Goal: Task Accomplishment & Management: Use online tool/utility

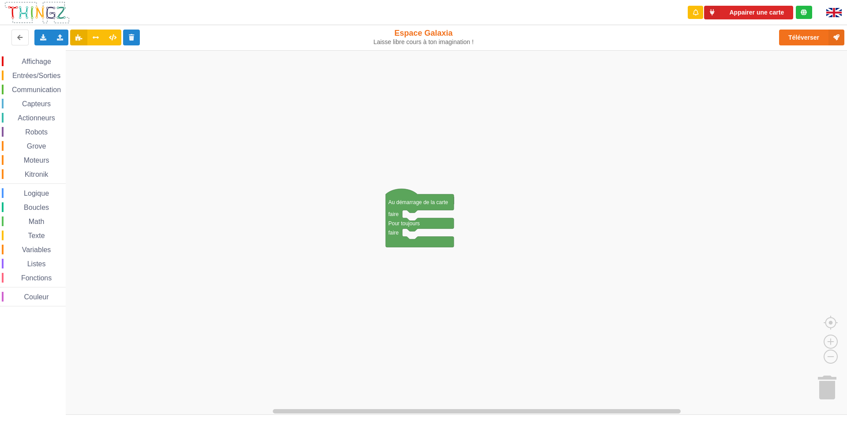
click at [40, 65] on span "Affichage" at bounding box center [36, 61] width 32 height 7
click at [51, 221] on div "Math" at bounding box center [34, 222] width 64 height 10
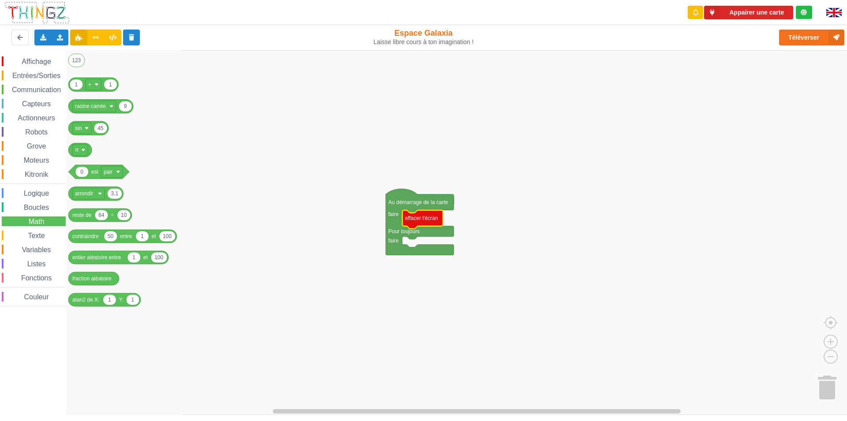
click at [40, 209] on span "Boucles" at bounding box center [36, 207] width 28 height 7
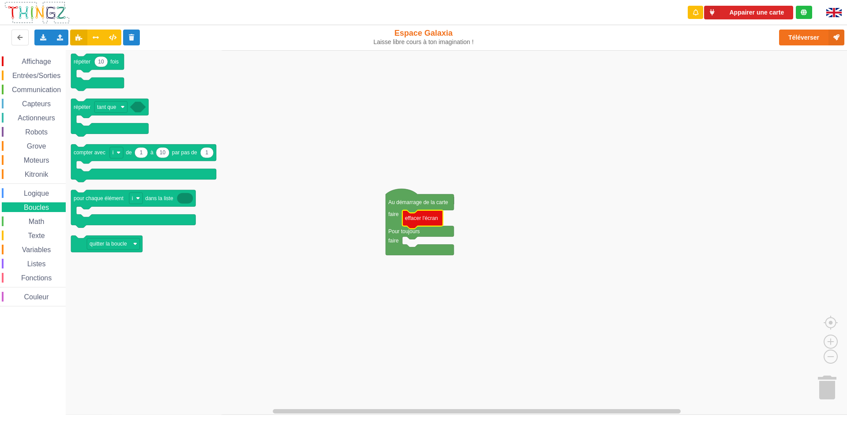
click at [42, 89] on span "Communication" at bounding box center [37, 89] width 52 height 7
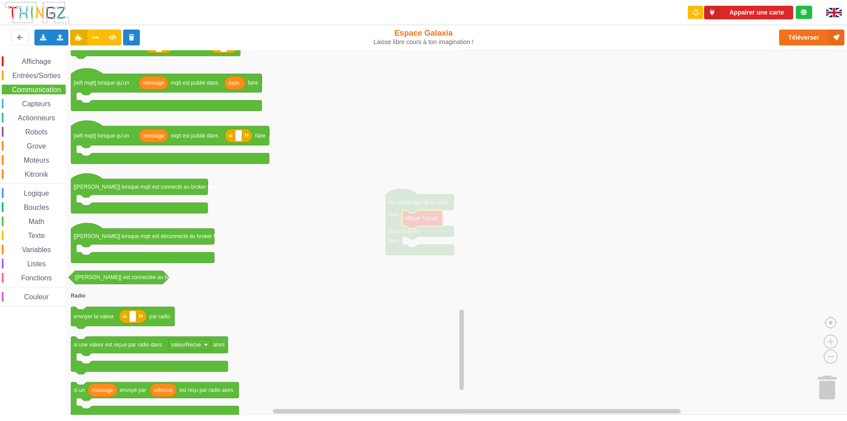
click at [39, 65] on span "Affichage" at bounding box center [36, 61] width 32 height 7
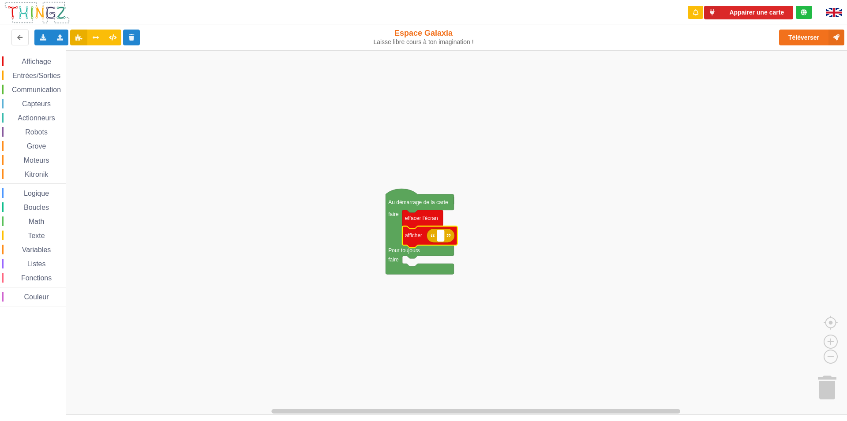
click at [441, 240] on rect "Espace de travail de Blocky" at bounding box center [440, 235] width 7 height 11
click at [37, 251] on span "Variables" at bounding box center [37, 249] width 32 height 7
click at [82, 57] on text "Créer une variable..." at bounding box center [95, 58] width 48 height 6
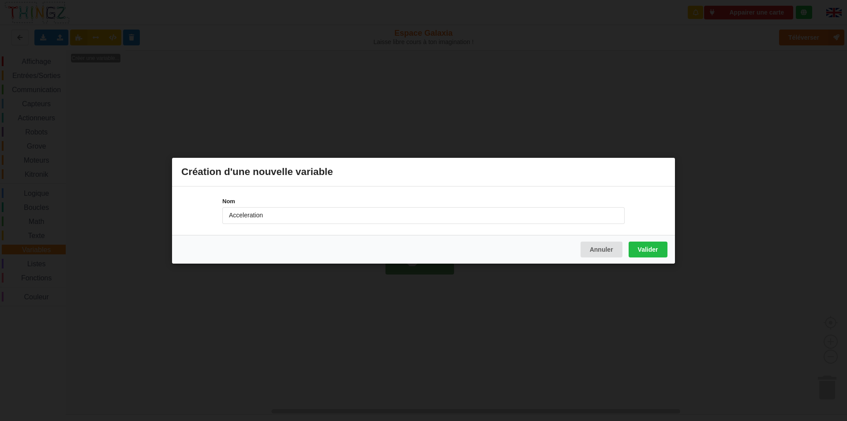
type input "Acceleration"
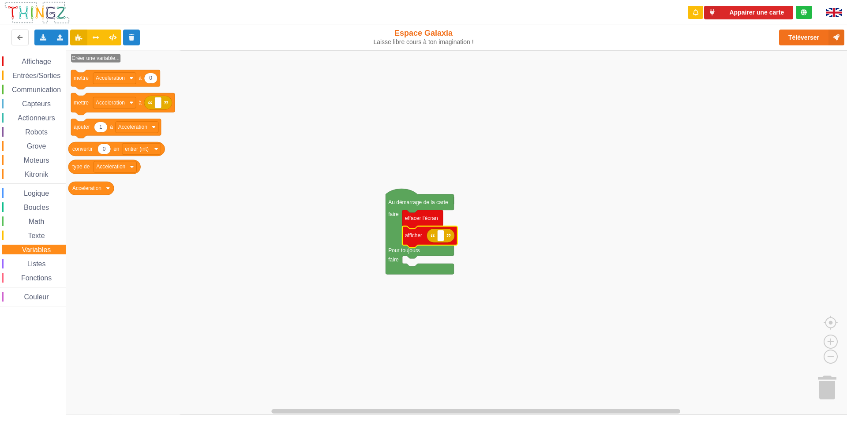
click at [30, 251] on span "Variables" at bounding box center [37, 249] width 32 height 7
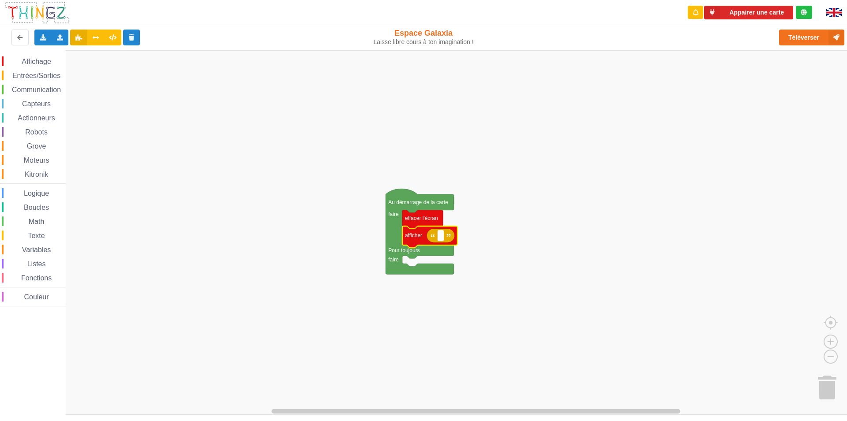
click at [45, 146] on span "Grove" at bounding box center [37, 145] width 22 height 7
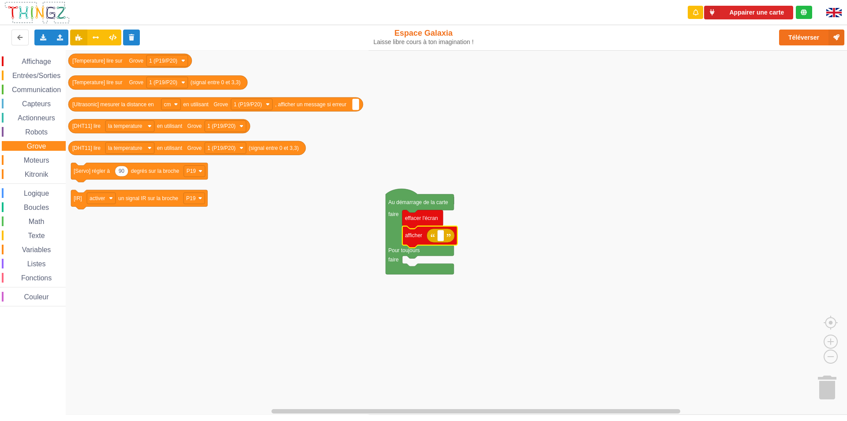
click at [41, 162] on span "Moteurs" at bounding box center [36, 160] width 28 height 7
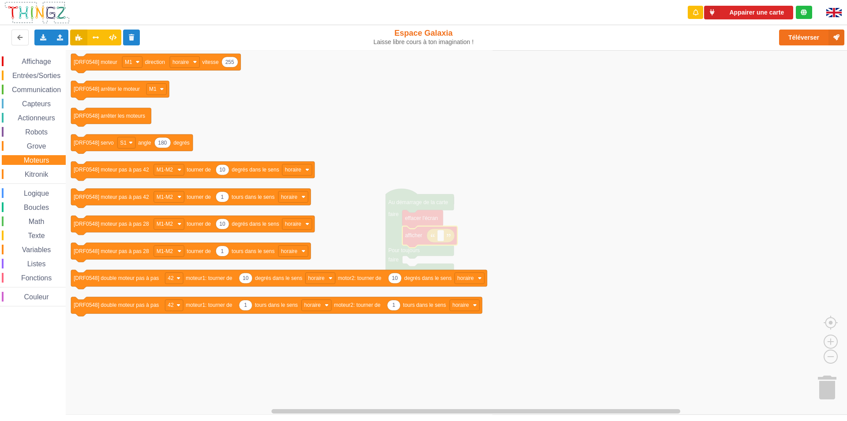
click at [38, 176] on span "Kitronik" at bounding box center [36, 174] width 26 height 7
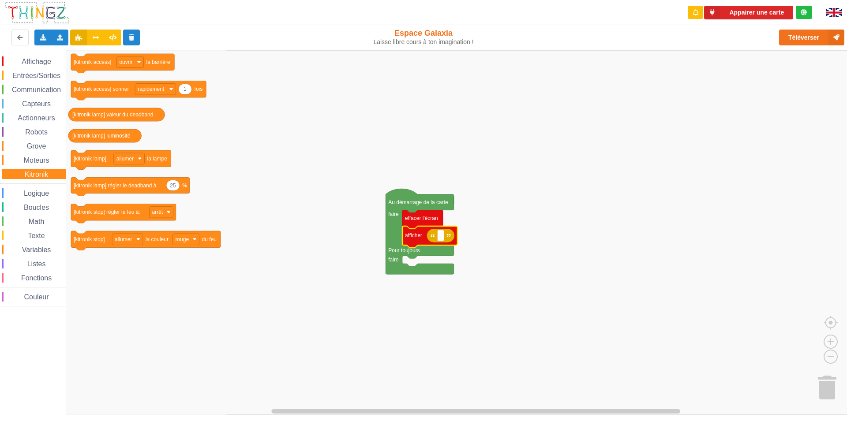
click at [38, 160] on span "Moteurs" at bounding box center [36, 160] width 28 height 7
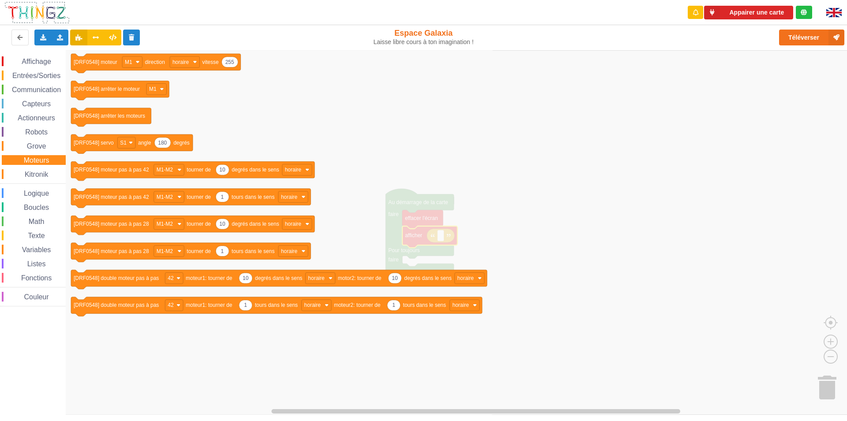
click at [45, 65] on span "Affichage" at bounding box center [36, 61] width 32 height 7
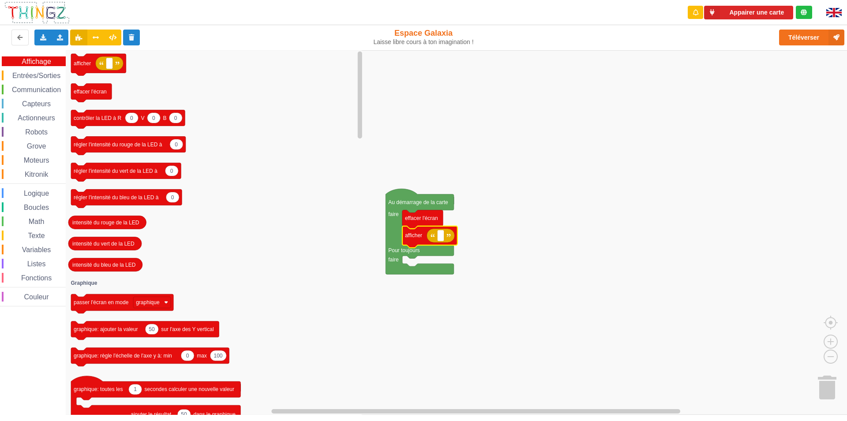
click at [38, 76] on span "Entrées/Sorties" at bounding box center [36, 75] width 51 height 7
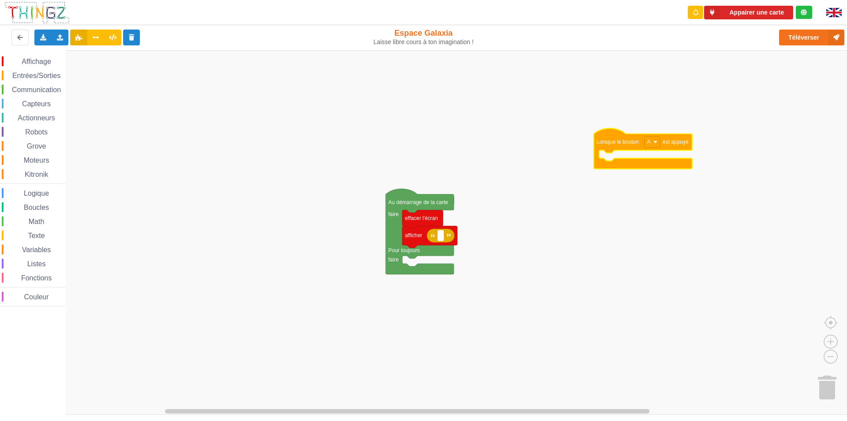
click at [37, 250] on span "Variables" at bounding box center [37, 249] width 32 height 7
click at [679, 159] on text "0" at bounding box center [678, 159] width 3 height 6
click at [39, 107] on span "Capteurs" at bounding box center [36, 103] width 31 height 7
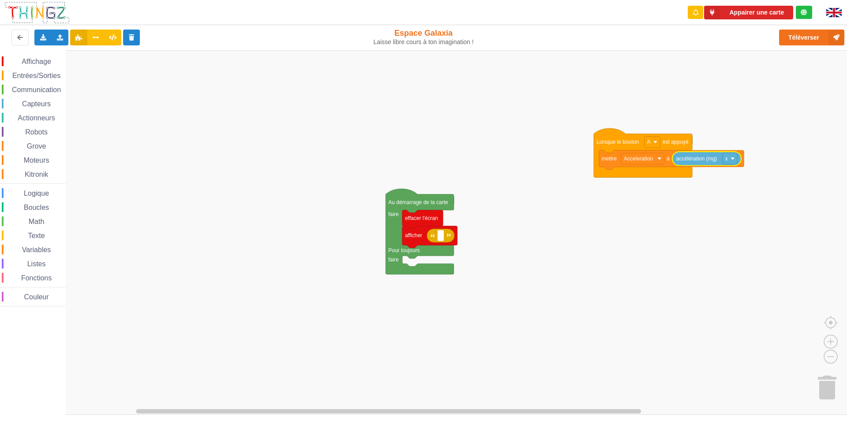
click at [36, 65] on span "Affichage" at bounding box center [36, 61] width 32 height 7
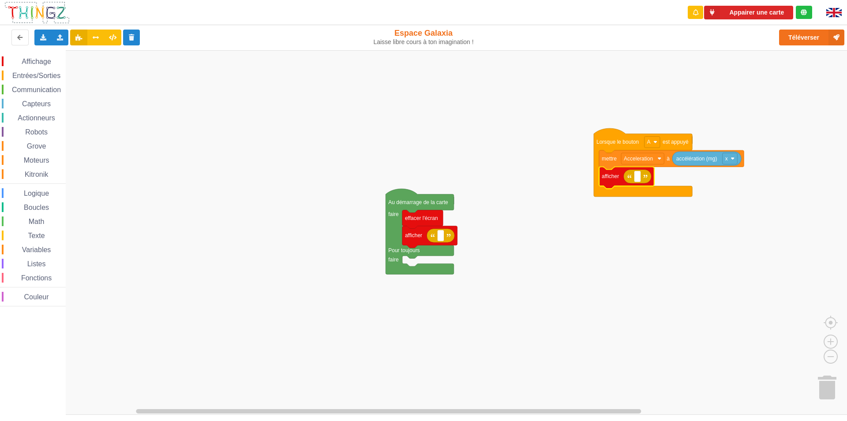
click at [636, 183] on icon "Espace de travail de Blocky" at bounding box center [637, 176] width 28 height 14
click at [45, 244] on div "Affichage Entrées/Sorties Communication Capteurs Actionneurs Robots Grove Moteu…" at bounding box center [33, 181] width 66 height 250
click at [44, 250] on span "Variables" at bounding box center [37, 249] width 32 height 7
click at [33, 277] on span "Fonctions" at bounding box center [36, 277] width 33 height 7
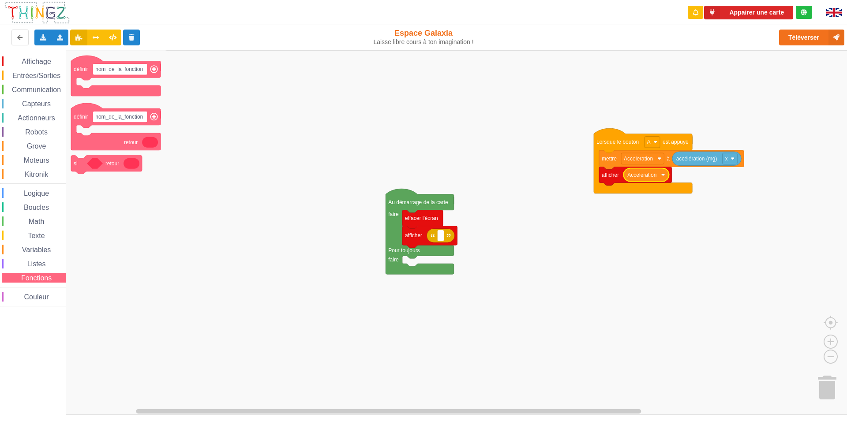
click at [31, 265] on span "Listes" at bounding box center [36, 263] width 21 height 7
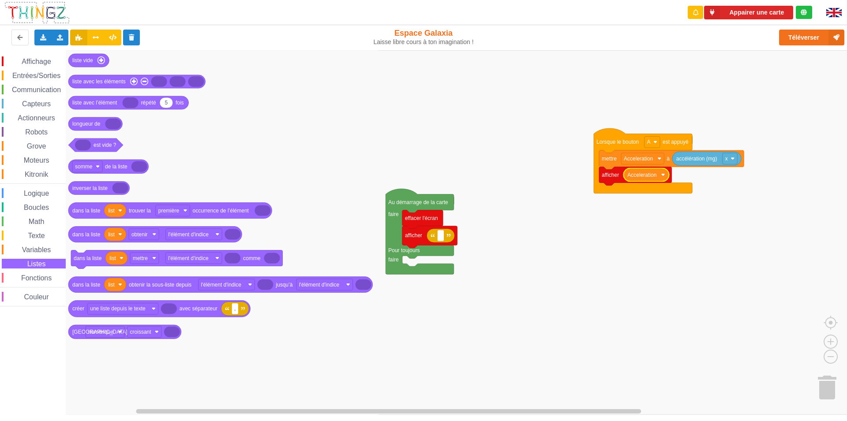
click at [47, 247] on span "Variables" at bounding box center [37, 249] width 32 height 7
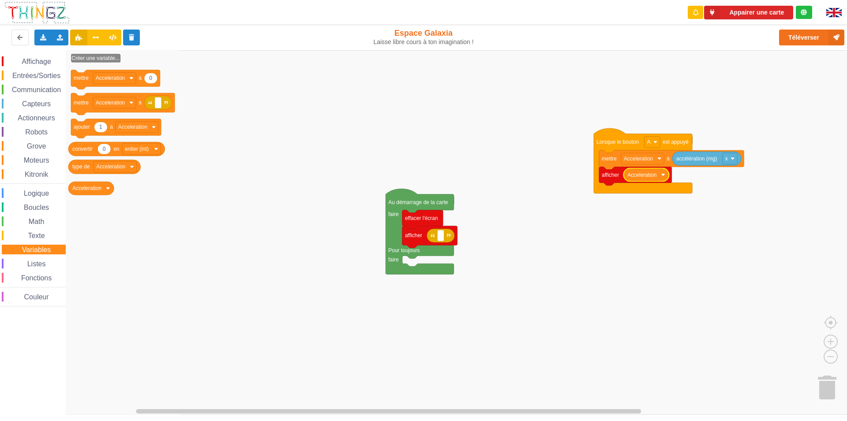
click at [46, 239] on span "Texte" at bounding box center [35, 235] width 19 height 7
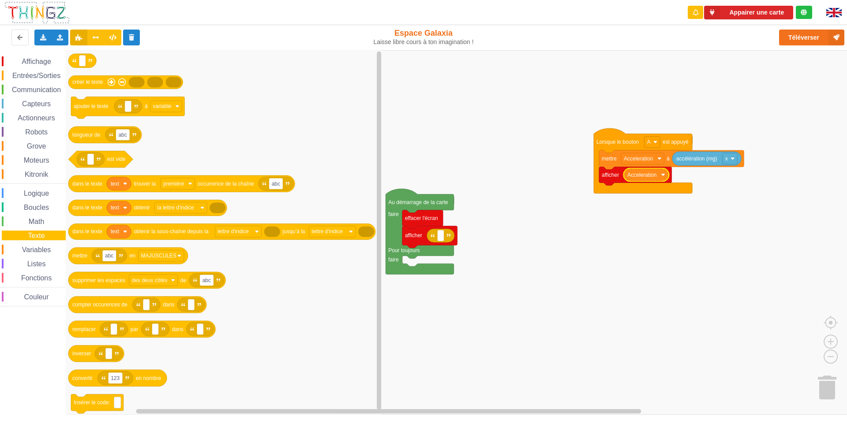
click at [42, 221] on span "Math" at bounding box center [36, 221] width 19 height 7
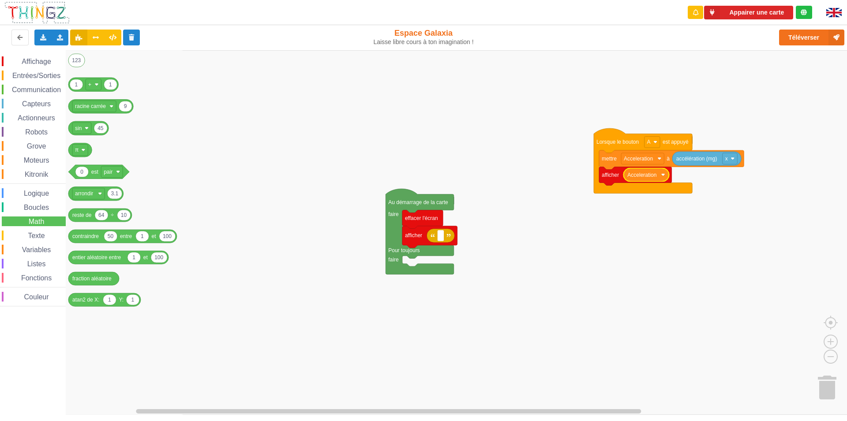
click at [30, 204] on div "Boucles" at bounding box center [34, 207] width 64 height 10
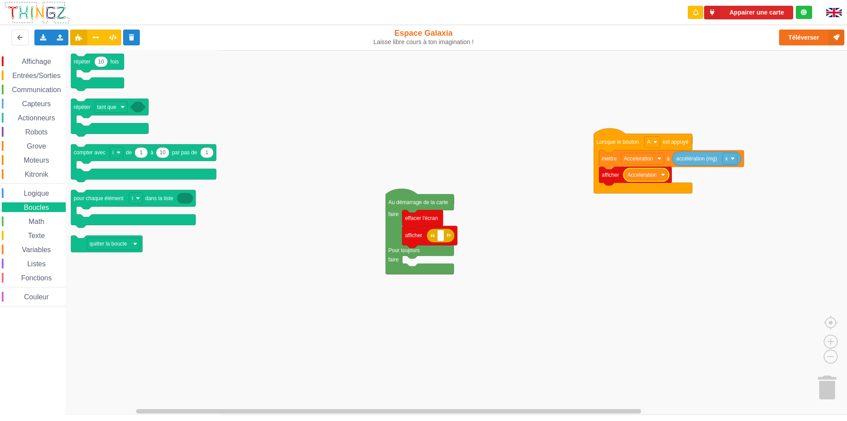
click at [42, 188] on div "Affichage Entrées/Sorties Communication Capteurs Actionneurs Robots Grove Moteu…" at bounding box center [33, 181] width 66 height 250
click at [37, 115] on span "Actionneurs" at bounding box center [36, 117] width 40 height 7
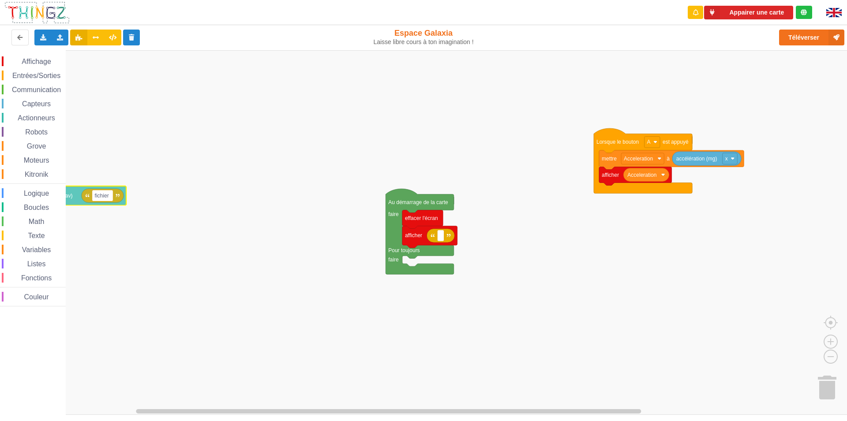
click at [0, 199] on div "Affichage Entrées/Sorties Communication Capteurs Actionneurs Robots Grove Moteu…" at bounding box center [426, 232] width 853 height 365
click at [29, 82] on div "Affichage Entrées/Sorties Communication Capteurs Actionneurs Robots Grove Moteu…" at bounding box center [33, 181] width 66 height 250
click at [41, 89] on span "Communication" at bounding box center [37, 89] width 52 height 7
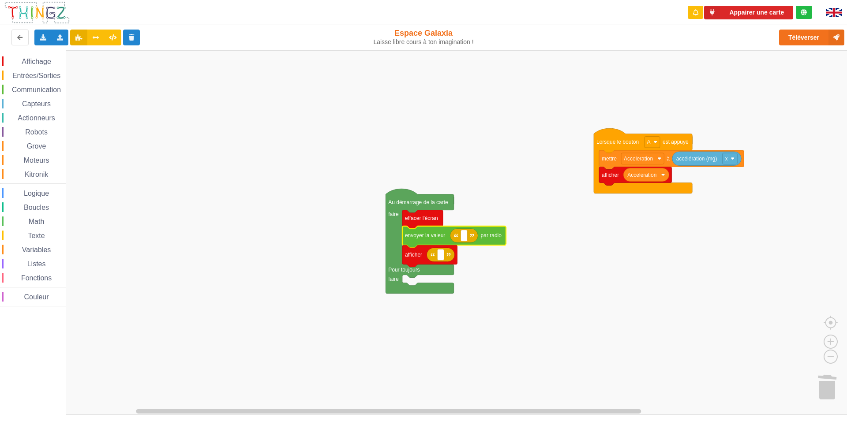
click at [464, 242] on icon "Espace de travail de Blocky" at bounding box center [464, 236] width 28 height 14
click at [463, 237] on text "Espace de travail de Blocky" at bounding box center [463, 235] width 1 height 6
click at [39, 248] on span "Variables" at bounding box center [37, 249] width 32 height 7
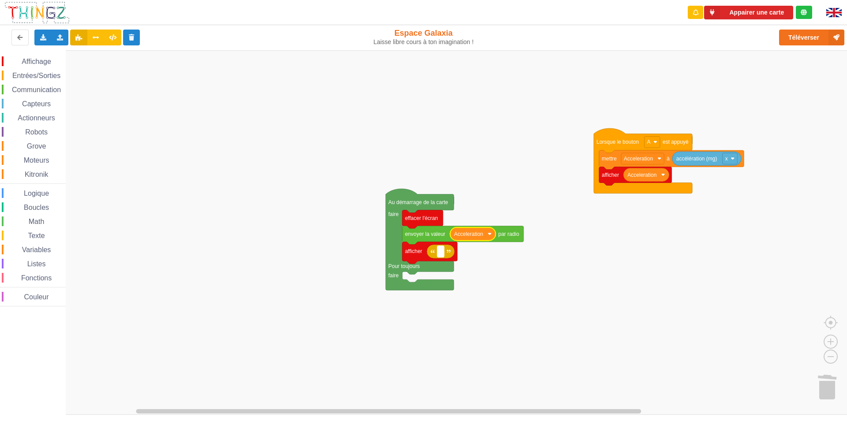
click at [441, 251] on g "envoyer la valeur par radio afficher Acceleration" at bounding box center [462, 245] width 121 height 38
type input "csv"
click at [44, 87] on span "Communication" at bounding box center [37, 89] width 52 height 7
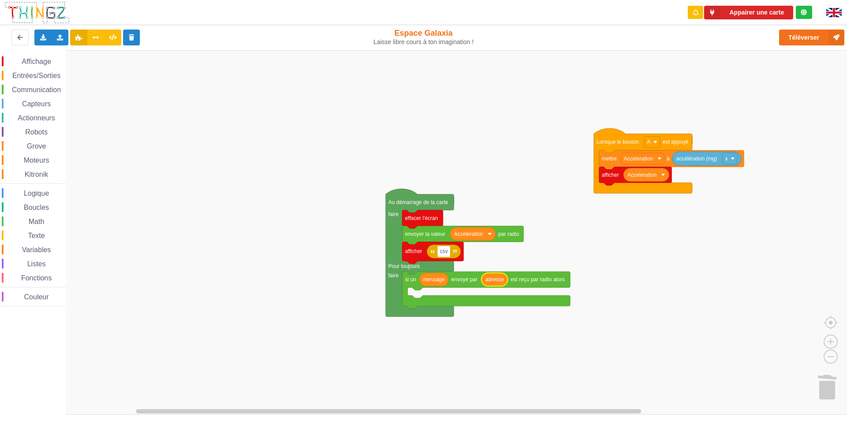
click at [498, 283] on text "adresse" at bounding box center [494, 280] width 19 height 6
click at [46, 92] on span "Communication" at bounding box center [37, 89] width 52 height 7
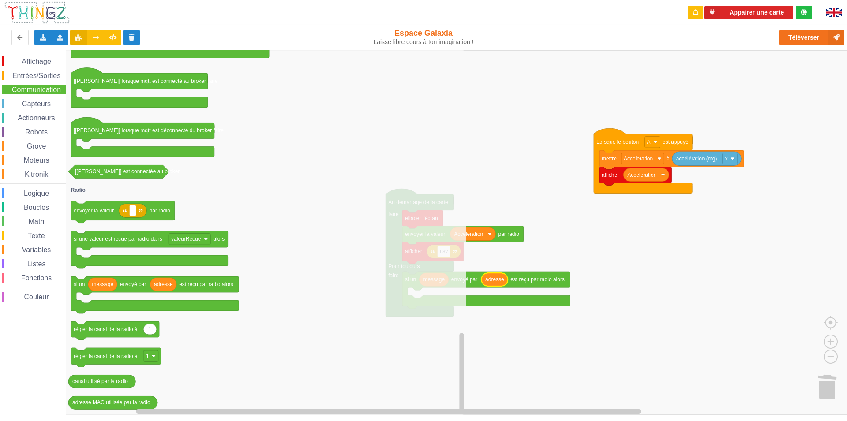
click at [30, 247] on span "Variables" at bounding box center [37, 249] width 32 height 7
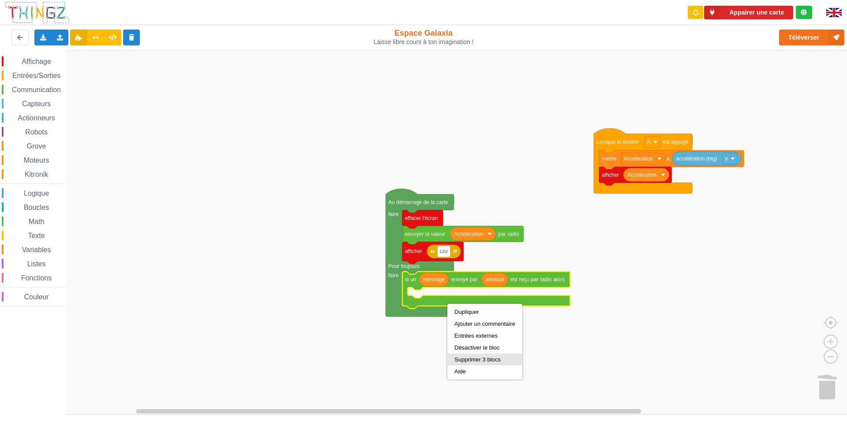
click at [474, 363] on div "Supprimer 3 blocs" at bounding box center [484, 359] width 61 height 7
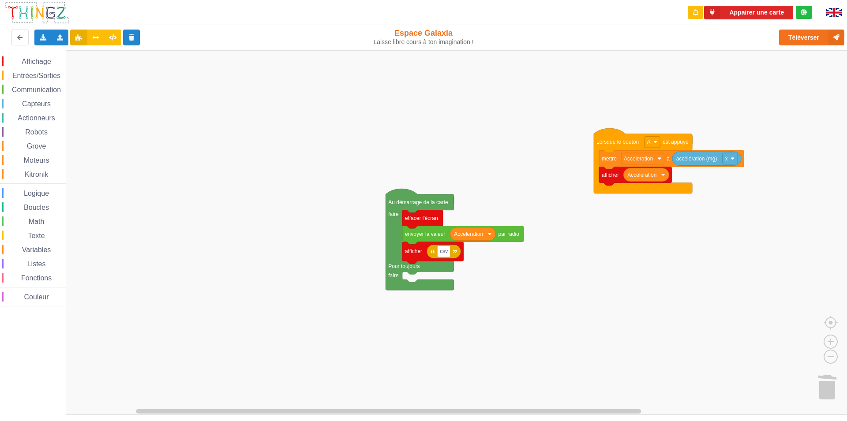
click at [33, 82] on div "Affichage Entrées/Sorties Communication Capteurs Actionneurs Robots Grove Moteu…" at bounding box center [33, 181] width 66 height 250
click at [34, 85] on div "Communication" at bounding box center [34, 90] width 64 height 10
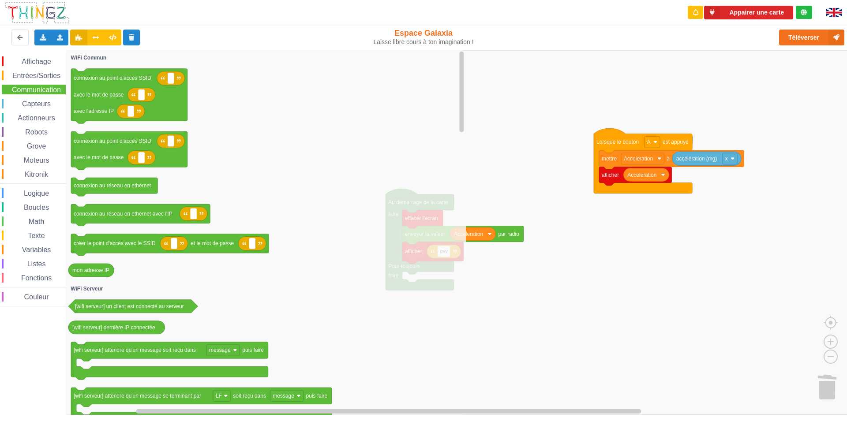
click at [39, 79] on span "Entrées/Sorties" at bounding box center [36, 75] width 51 height 7
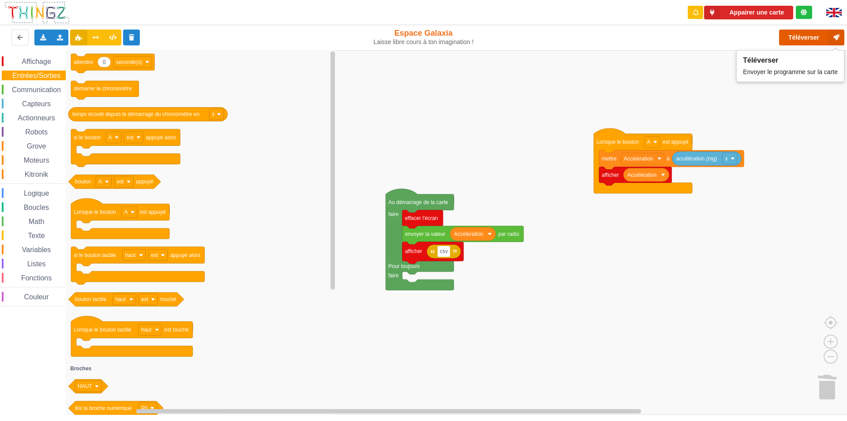
click at [825, 36] on button "Téléverser" at bounding box center [811, 38] width 65 height 16
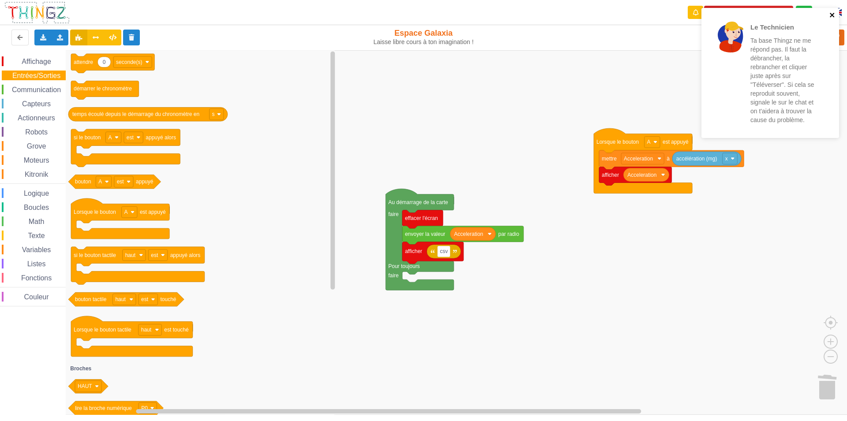
click at [834, 18] on icon "close" at bounding box center [832, 14] width 6 height 7
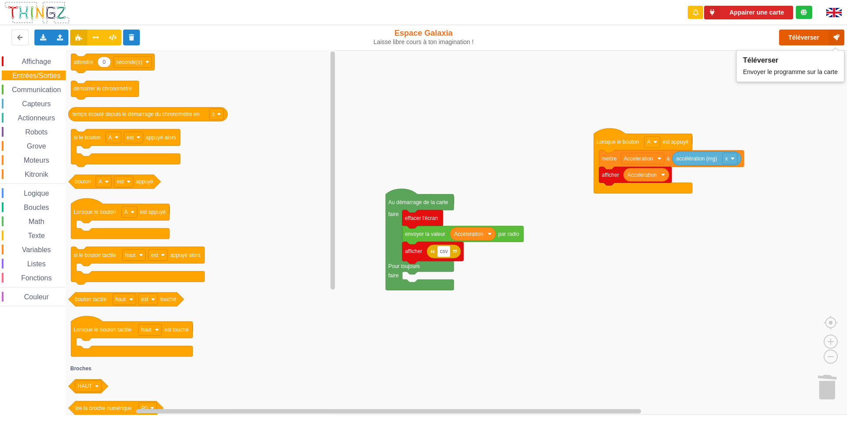
click at [817, 33] on button "Téléverser" at bounding box center [811, 38] width 65 height 16
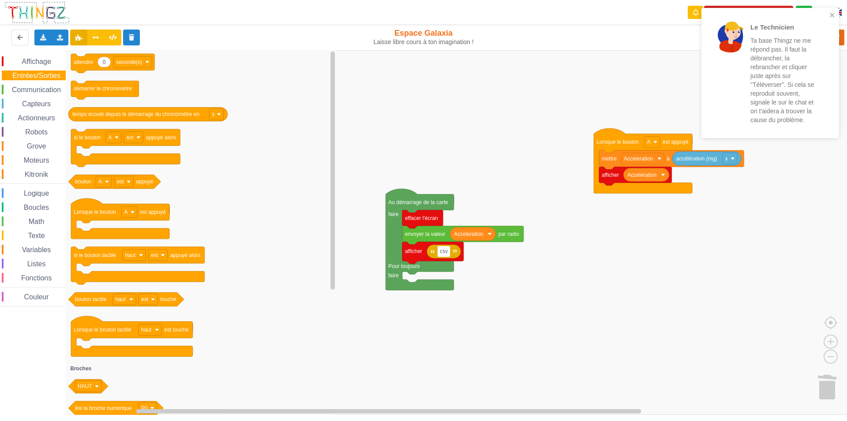
click at [50, 292] on div "Affichage Entrées/Sorties Communication Capteurs Actionneurs Robots Grove Moteu…" at bounding box center [33, 181] width 66 height 250
click at [46, 297] on span "Couleur" at bounding box center [36, 296] width 27 height 7
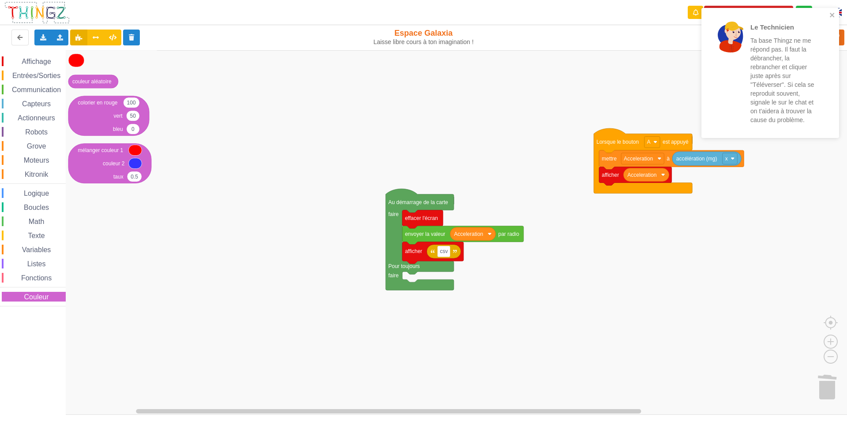
click at [37, 243] on div "Affichage Entrées/Sorties Communication Capteurs Actionneurs Robots Grove Moteu…" at bounding box center [33, 181] width 66 height 250
click at [40, 239] on span "Texte" at bounding box center [35, 235] width 19 height 7
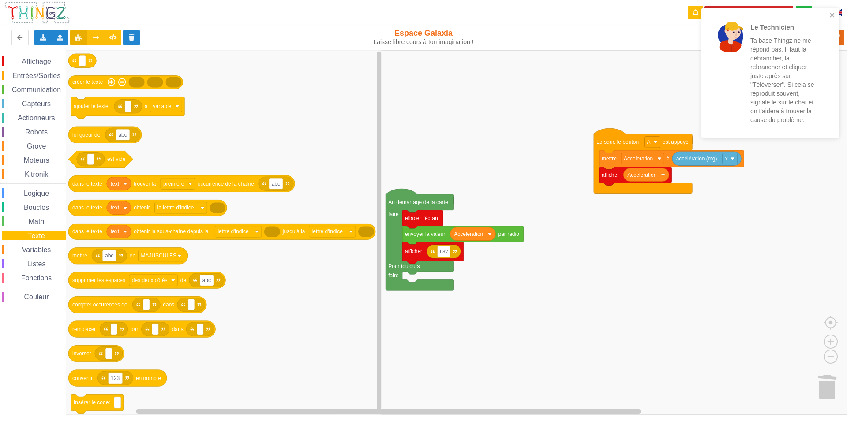
click at [26, 76] on span "Entrées/Sorties" at bounding box center [36, 75] width 51 height 7
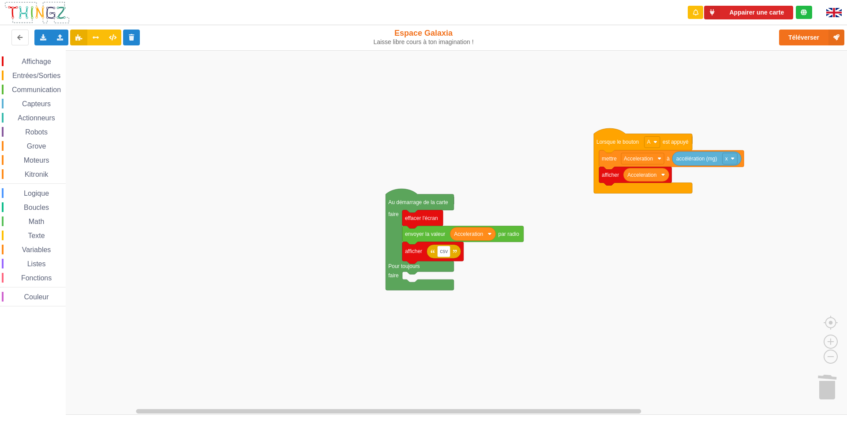
click at [31, 75] on span "Entrées/Sorties" at bounding box center [36, 75] width 51 height 7
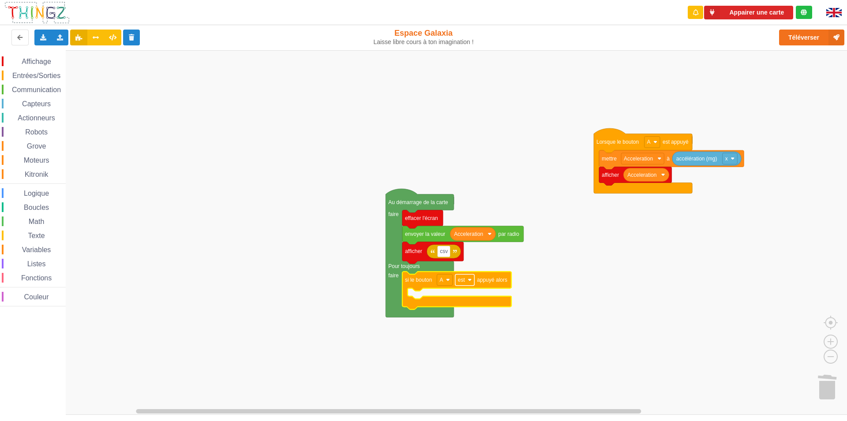
click at [469, 283] on rect "Espace de travail de Blocky" at bounding box center [464, 279] width 19 height 11
click at [428, 361] on rect "Espace de travail de Blocky" at bounding box center [426, 232] width 853 height 365
click at [789, 36] on button "Téléverser" at bounding box center [811, 38] width 65 height 16
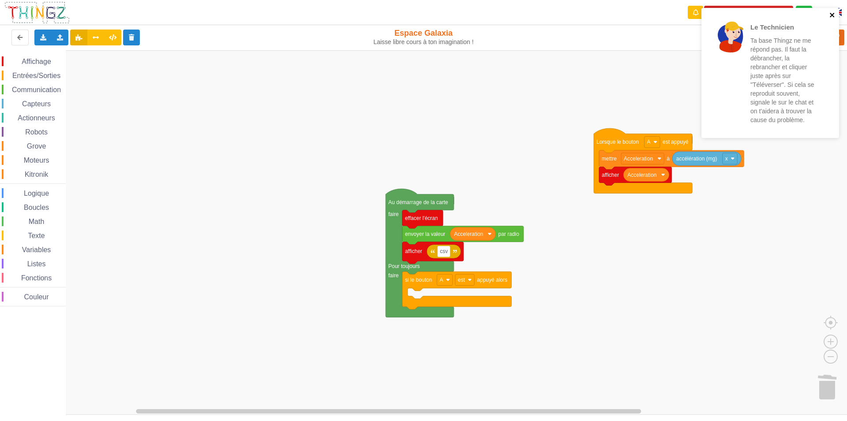
click at [830, 12] on icon "close" at bounding box center [832, 14] width 6 height 7
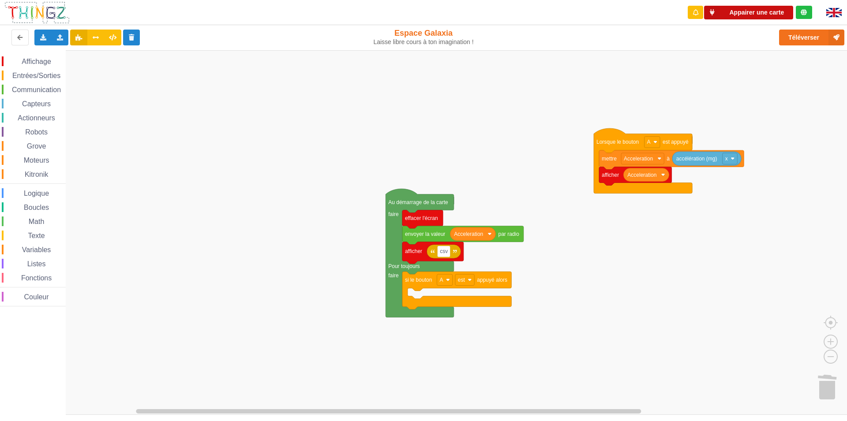
click at [754, 12] on button "Appairer une carte" at bounding box center [748, 13] width 89 height 14
click at [714, 16] on icon at bounding box center [712, 13] width 16 height 14
click at [713, 14] on icon at bounding box center [712, 13] width 16 height 14
drag, startPoint x: 713, startPoint y: 14, endPoint x: 737, endPoint y: 7, distance: 25.1
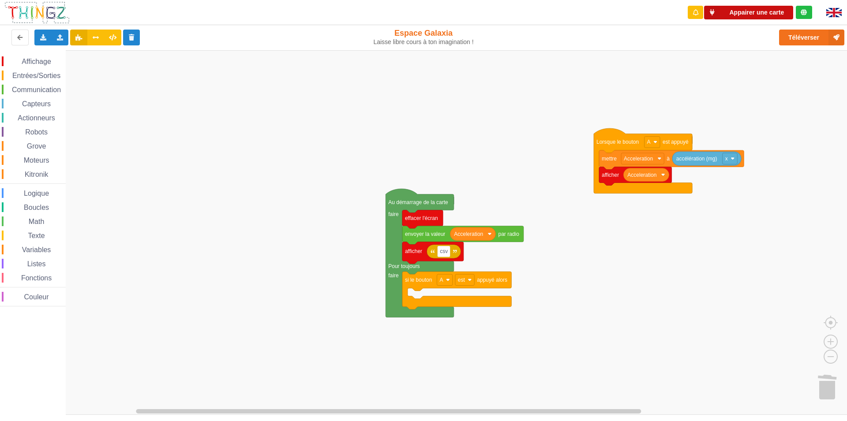
click at [716, 13] on icon at bounding box center [712, 13] width 16 height 14
click at [738, 8] on button "Appairer une carte" at bounding box center [748, 13] width 89 height 14
click at [710, 53] on rect "Espace de travail de Blocky" at bounding box center [426, 232] width 853 height 365
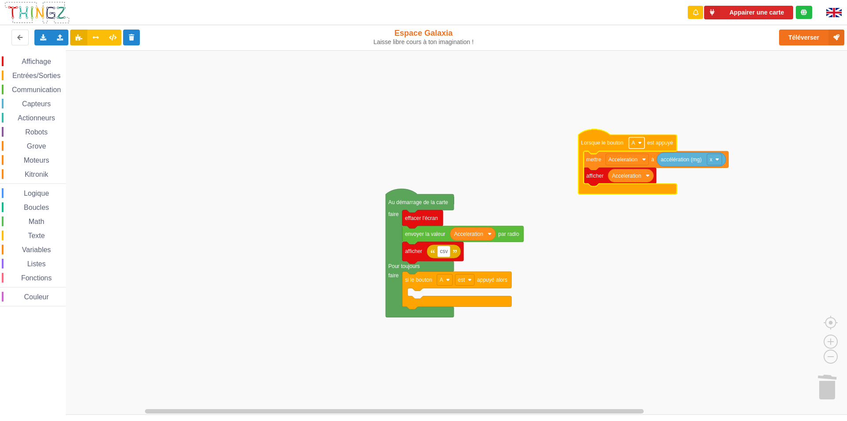
click at [641, 144] on image "Espace de travail de Blocky" at bounding box center [640, 143] width 4 height 4
click at [620, 265] on rect "Espace de travail de Blocky" at bounding box center [426, 232] width 853 height 365
click at [637, 160] on text "Acceleration" at bounding box center [622, 160] width 29 height 6
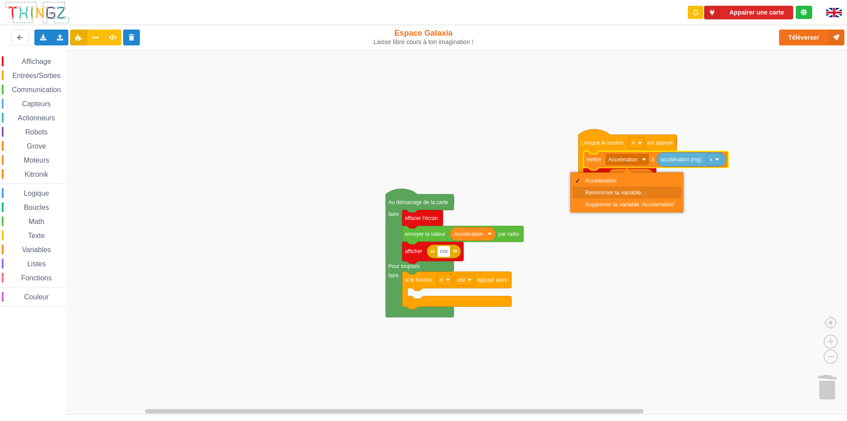
click at [622, 195] on div "Renommer la variable…" at bounding box center [630, 192] width 90 height 7
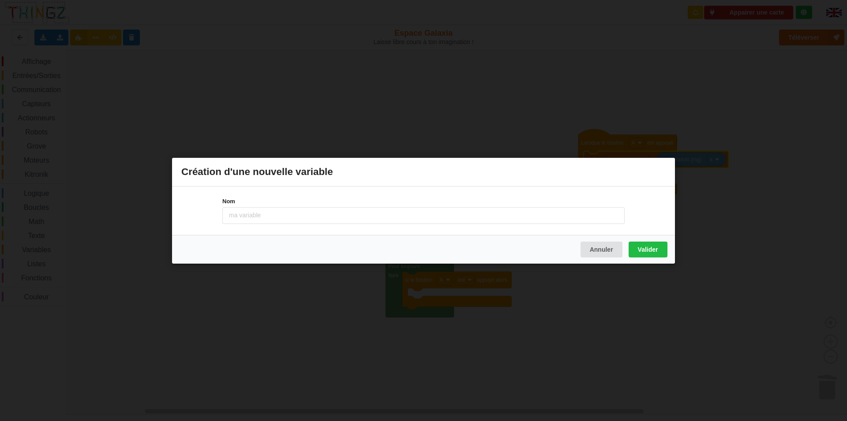
click at [501, 201] on label "Nom" at bounding box center [423, 201] width 402 height 8
click at [490, 209] on input at bounding box center [423, 215] width 402 height 17
type input "Vent"
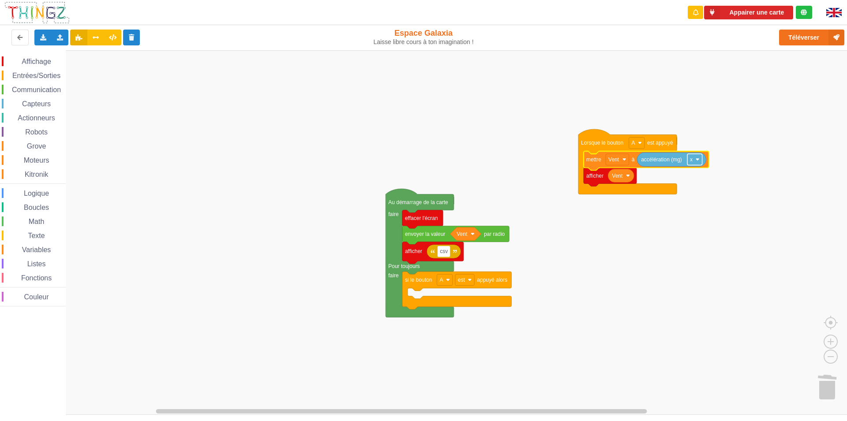
click at [700, 163] on g "mettre Vent à accélération (mg) x afficher Vent" at bounding box center [645, 168] width 125 height 35
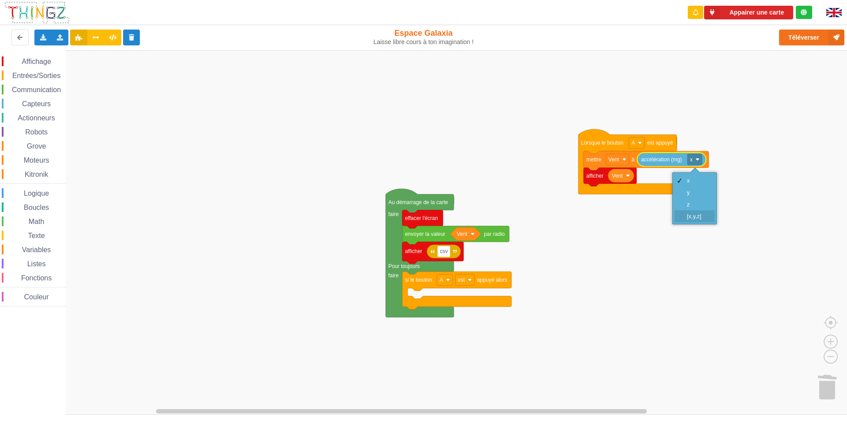
click at [687, 219] on div "[x,y,z]" at bounding box center [697, 216] width 21 height 7
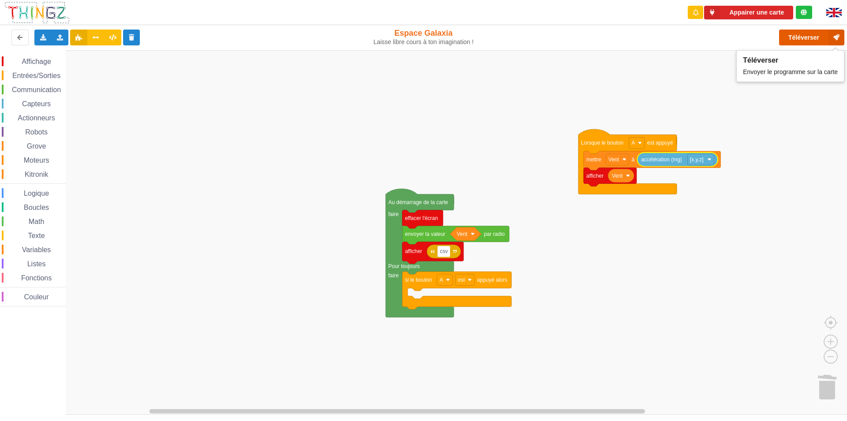
click at [805, 36] on button "Téléverser" at bounding box center [811, 38] width 65 height 16
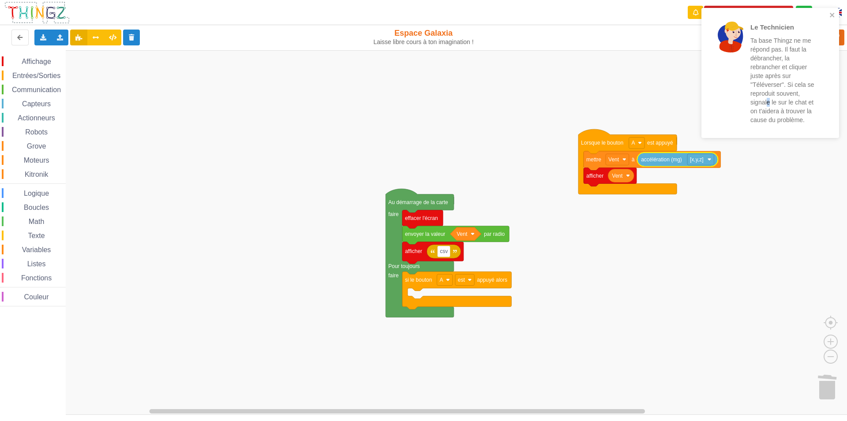
click at [768, 105] on p "Ta base Thingz ne me répond pas. Il faut la débrancher, la rebrancher et clique…" at bounding box center [784, 80] width 69 height 88
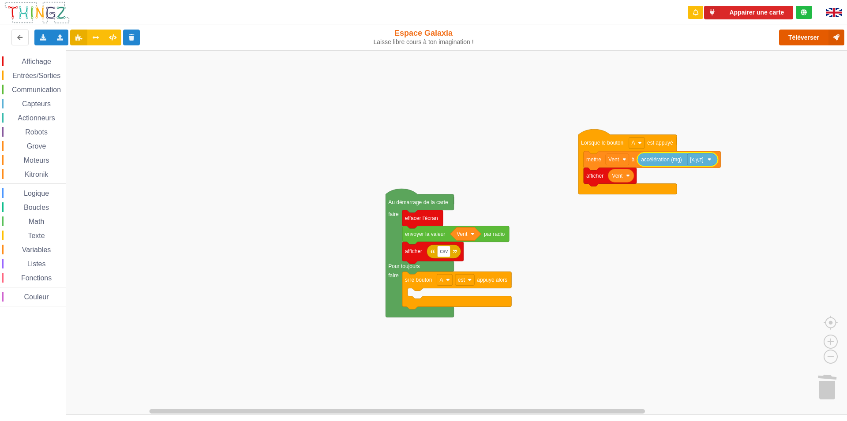
click at [839, 44] on icon at bounding box center [836, 38] width 16 height 16
click at [47, 191] on span "Logique" at bounding box center [36, 193] width 28 height 7
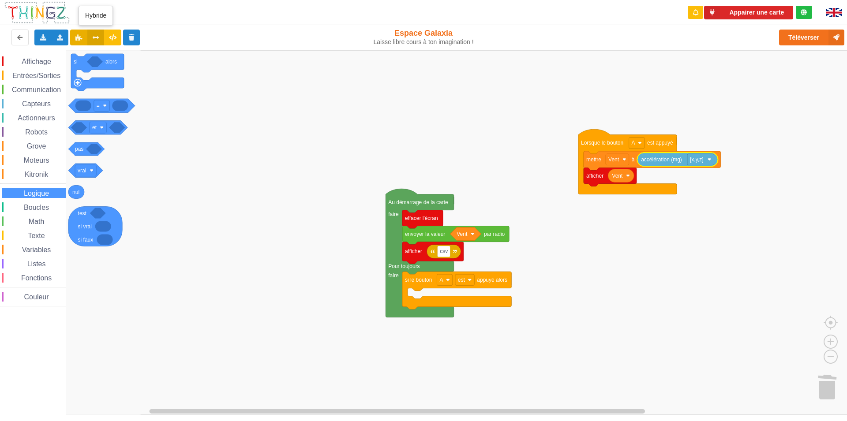
click at [91, 39] on button at bounding box center [95, 38] width 17 height 16
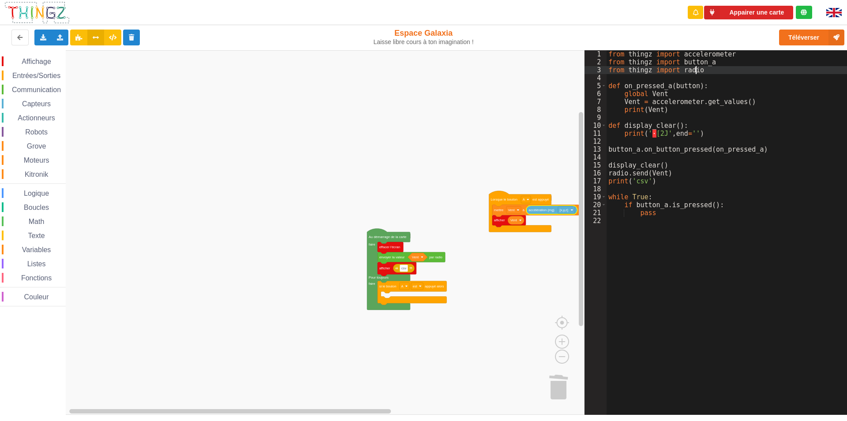
click at [708, 70] on div "from thingz import accelerometer from thingz import button_a from thingz import…" at bounding box center [729, 240] width 247 height 381
click at [713, 72] on div "from thingz import accelerometer from thingz import button_a from thingz import…" at bounding box center [729, 240] width 247 height 381
click at [688, 75] on div "from thingz import accelerometer from thingz import button_a from thingz import…" at bounding box center [729, 240] width 247 height 381
click at [688, 74] on div "from thingz import accelerometer from thingz import button_a from thingz import…" at bounding box center [729, 240] width 247 height 381
click at [688, 72] on div "from thingz import accelerometer from thingz import button_a from thingz import…" at bounding box center [729, 232] width 247 height 365
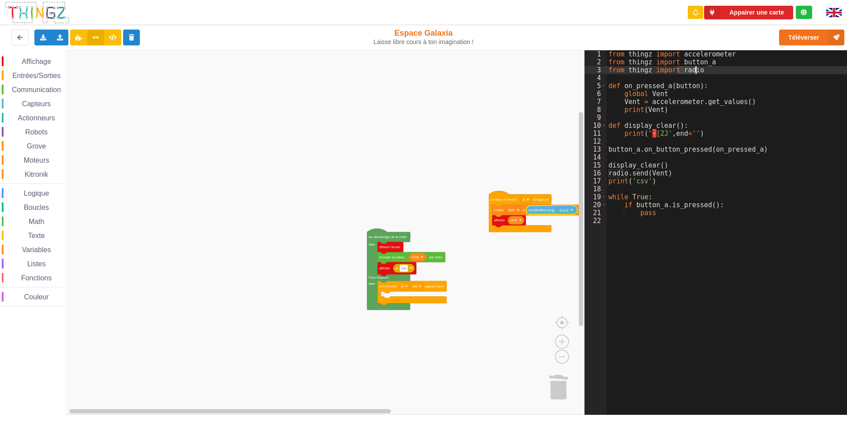
click at [688, 72] on div "from thingz import accelerometer from thingz import button_a from thingz import…" at bounding box center [729, 240] width 247 height 381
click at [688, 72] on div "from thingz import accelerometer from thingz import button_a from thingz import…" at bounding box center [729, 232] width 247 height 365
click at [689, 72] on div "from thingz import accelerometer from thingz import button_a from thingz import…" at bounding box center [729, 240] width 247 height 381
click at [678, 104] on div "from thingz import accelerometer from thingz import button_a from thingz import…" at bounding box center [729, 240] width 247 height 381
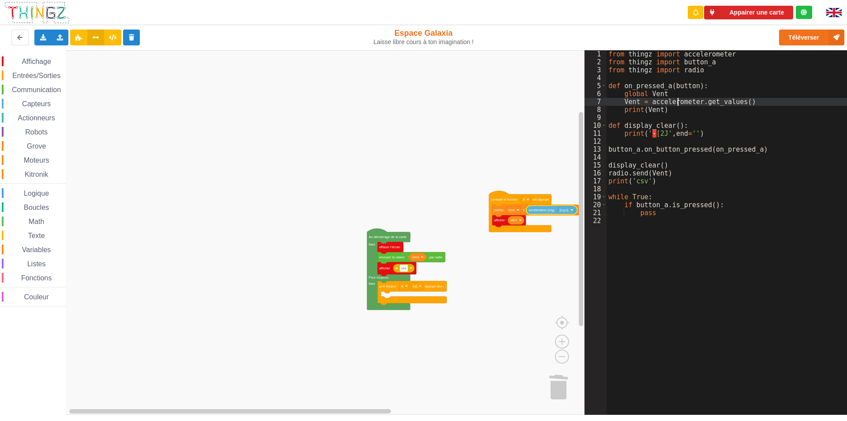
click at [394, 243] on g "Au démarrage de la carte faire Pour toujours faire effacer l'écran envoyer la v…" at bounding box center [473, 250] width 212 height 119
click at [388, 389] on rect "Espace de travail de Blocky" at bounding box center [292, 232] width 584 height 365
click at [383, 376] on rect "Espace de travail de Blocky" at bounding box center [292, 232] width 584 height 365
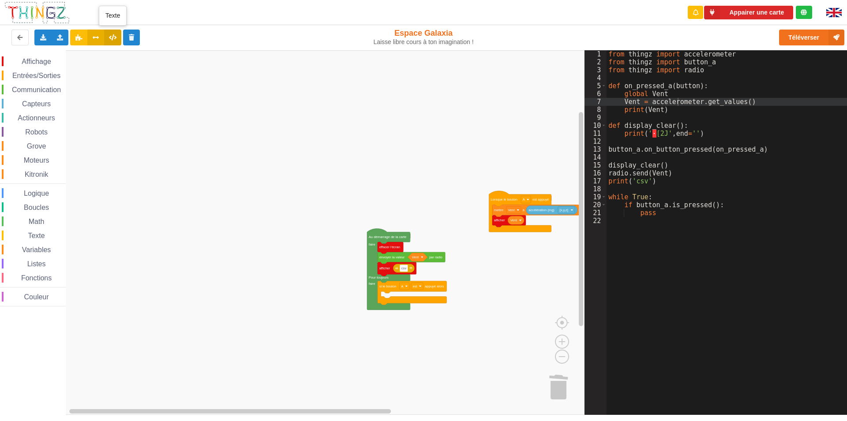
click at [119, 41] on button at bounding box center [112, 38] width 17 height 16
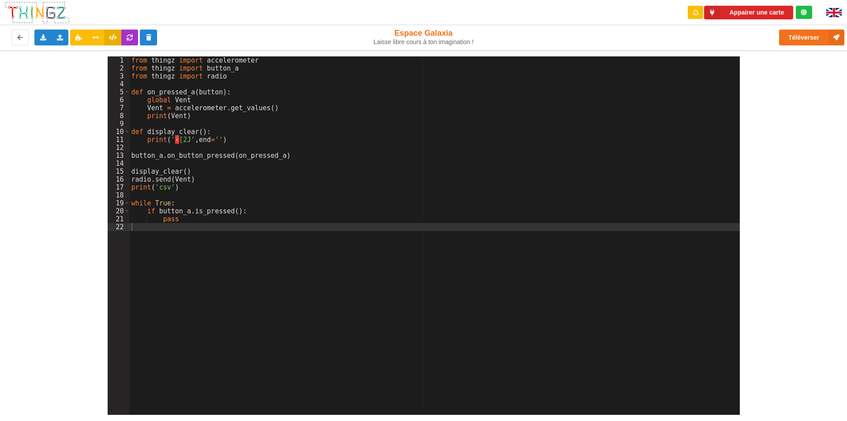
click at [119, 41] on button at bounding box center [112, 38] width 17 height 16
click at [79, 37] on icon at bounding box center [78, 36] width 7 height 5
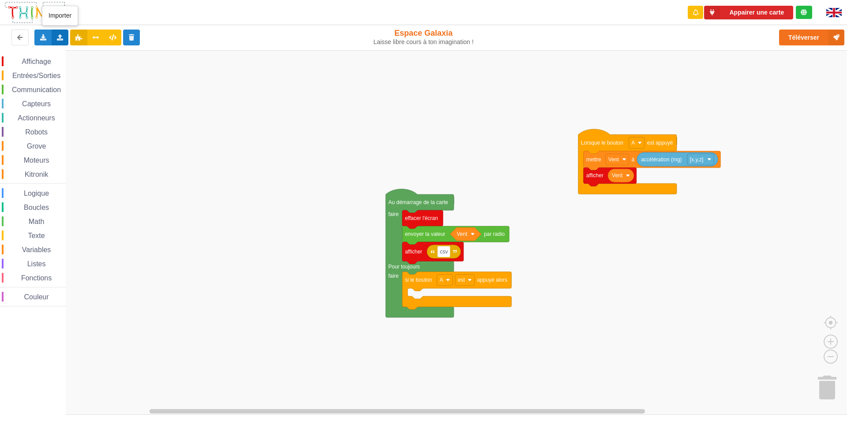
click at [63, 38] on icon at bounding box center [59, 36] width 7 height 5
click at [108, 73] on span "Importer du code Python" at bounding box center [109, 69] width 67 height 7
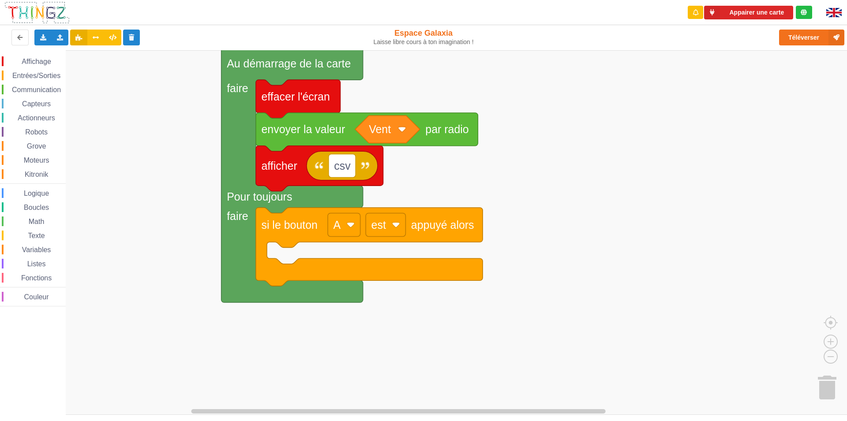
click at [311, 256] on rect "Espace de travail de Blocky" at bounding box center [426, 232] width 853 height 365
click at [30, 242] on div "Affichage Entrées/Sorties Communication Capteurs Actionneurs Robots Grove Moteu…" at bounding box center [33, 181] width 66 height 250
click at [36, 239] on span "Texte" at bounding box center [35, 235] width 19 height 7
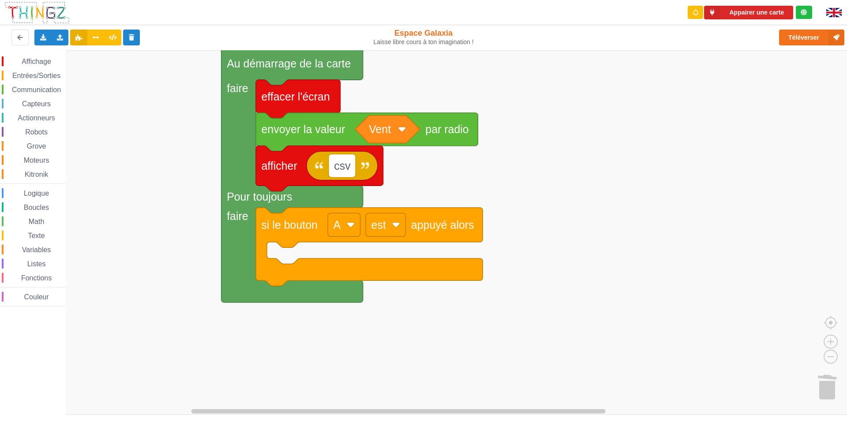
click at [34, 238] on span "Texte" at bounding box center [35, 235] width 19 height 7
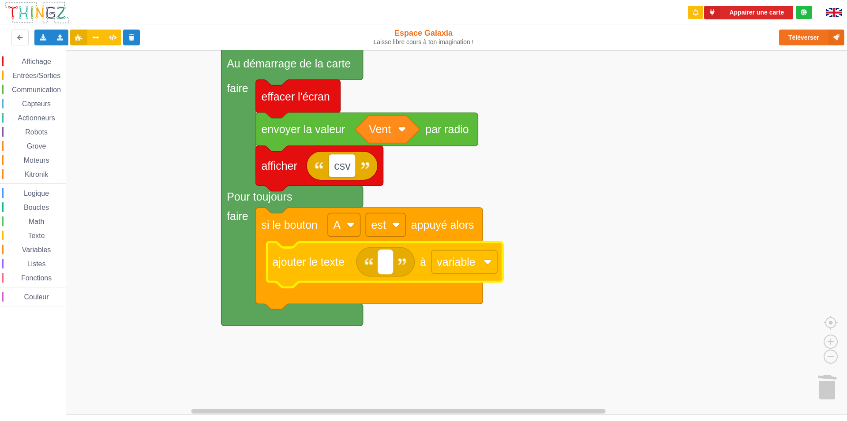
click at [382, 270] on g "Vent csv afficher envoyer la valeur par radio effacer l'écran si le bouton A es…" at bounding box center [361, 180] width 281 height 290
click at [480, 267] on rect "Espace de travail de Blocky" at bounding box center [464, 261] width 66 height 23
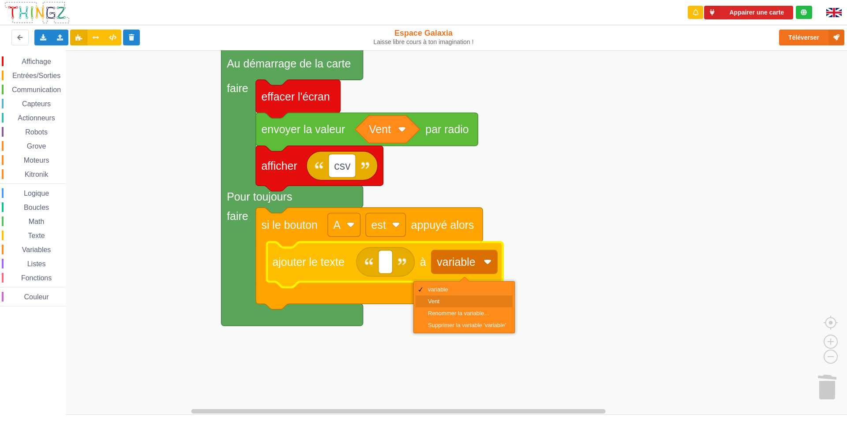
click at [470, 306] on div "Vent" at bounding box center [463, 301] width 97 height 12
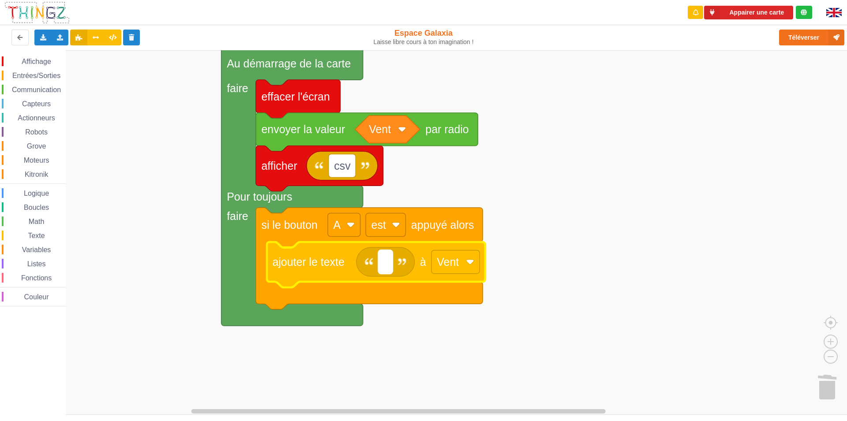
click at [384, 268] on text "Espace de travail de Blocky" at bounding box center [385, 262] width 3 height 12
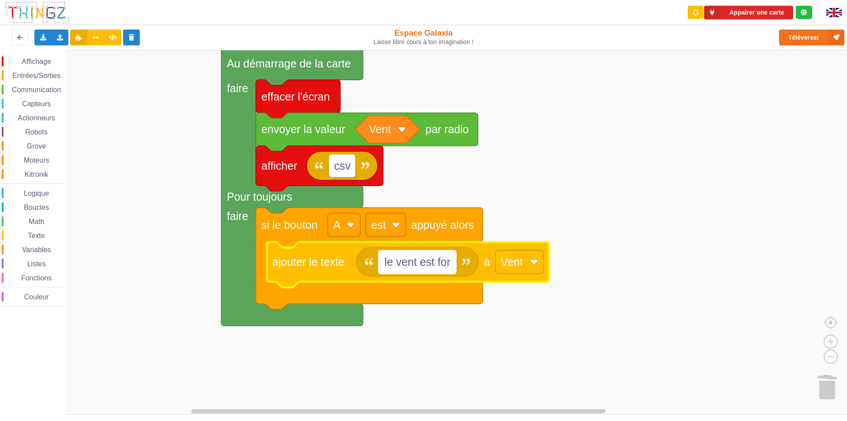
type input "le vent est fort"
click at [50, 249] on span "Variables" at bounding box center [37, 249] width 32 height 7
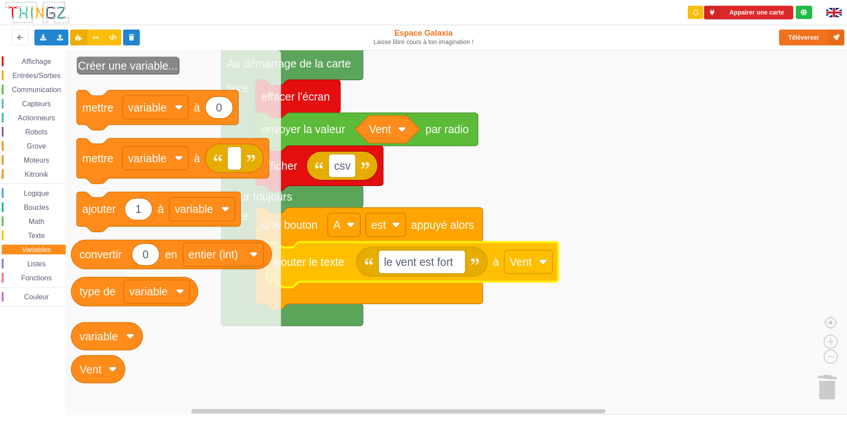
click at [41, 231] on div "Affichage Entrées/Sorties Communication Capteurs Actionneurs Robots Grove Moteu…" at bounding box center [33, 181] width 66 height 250
click at [41, 236] on span "Texte" at bounding box center [35, 235] width 19 height 7
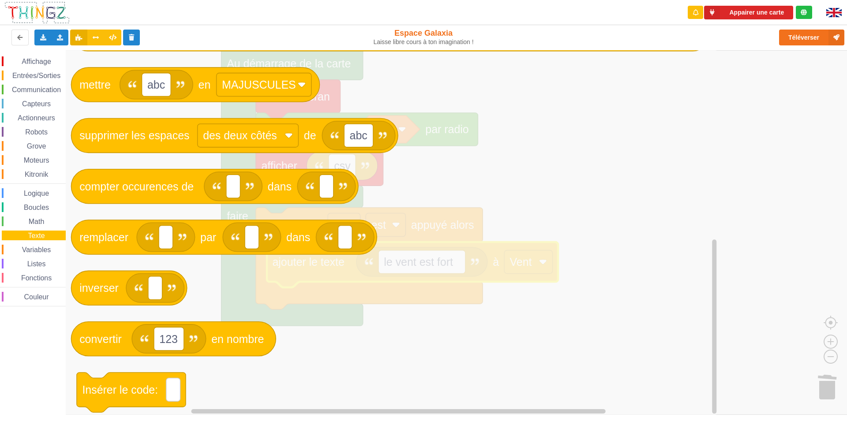
click at [407, 403] on icon "Espace de travail de Blocky" at bounding box center [392, 232] width 653 height 365
click at [427, 384] on icon "Espace de travail de Blocky" at bounding box center [392, 232] width 653 height 365
click at [32, 236] on span "Texte" at bounding box center [35, 235] width 19 height 7
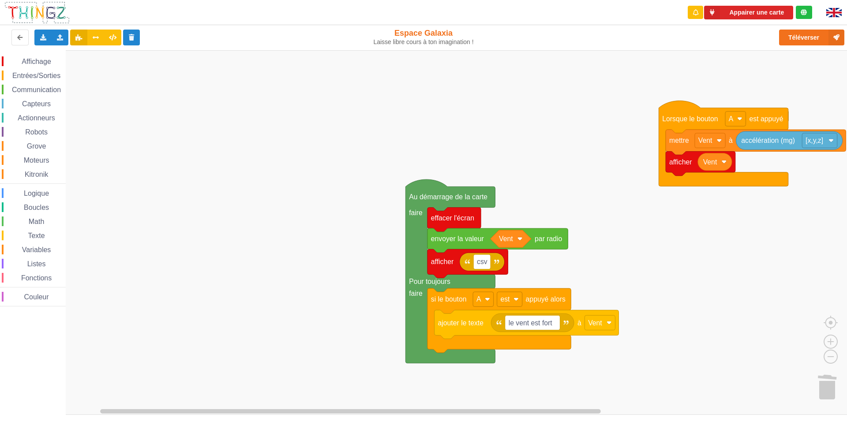
click at [34, 148] on span "Grove" at bounding box center [37, 145] width 22 height 7
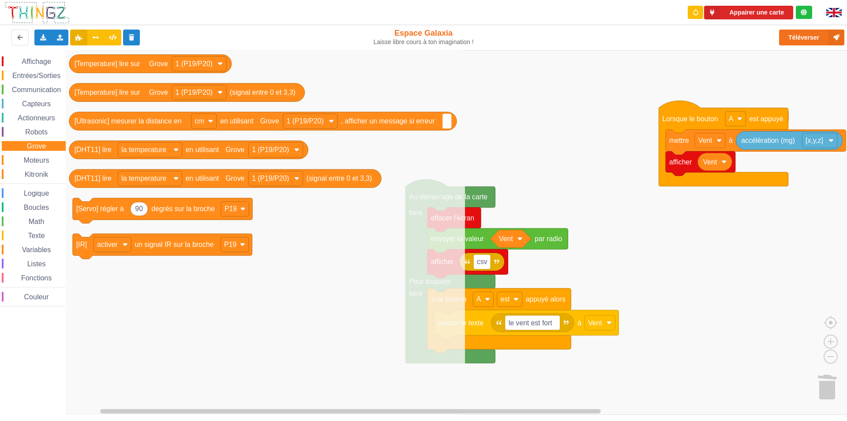
click at [30, 162] on span "Moteurs" at bounding box center [36, 160] width 28 height 7
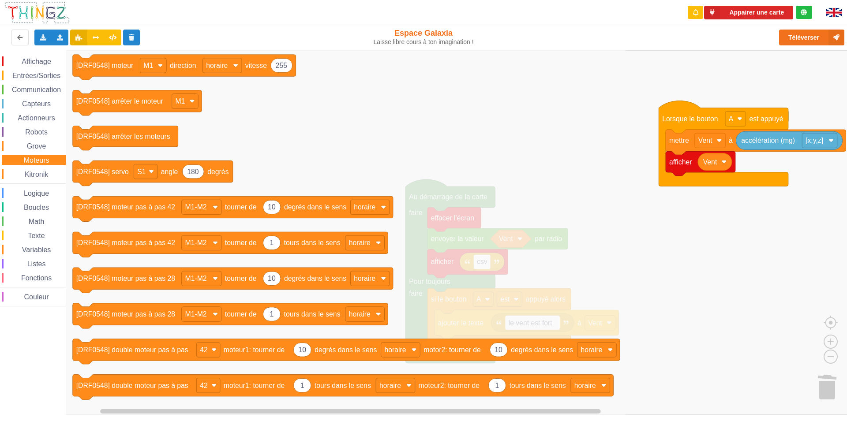
click at [27, 181] on div "Affichage Entrées/Sorties Communication Capteurs Actionneurs Robots Grove Moteu…" at bounding box center [33, 181] width 66 height 250
click at [29, 179] on div "Kitronik" at bounding box center [34, 174] width 64 height 10
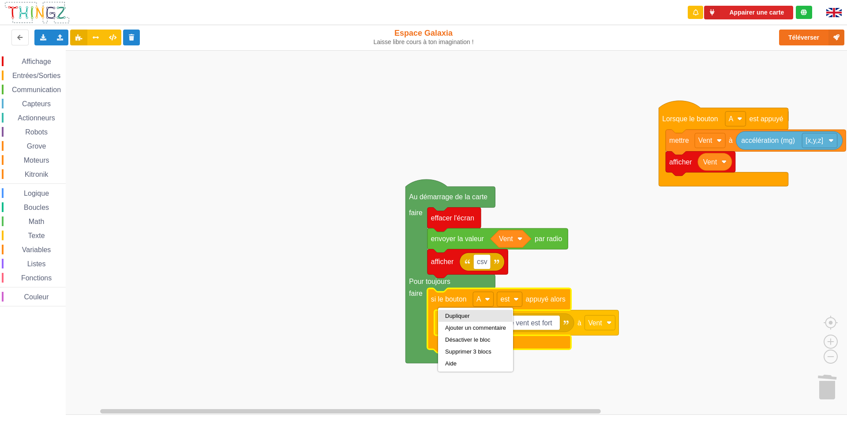
click at [448, 318] on div "Dupliquer" at bounding box center [475, 316] width 61 height 7
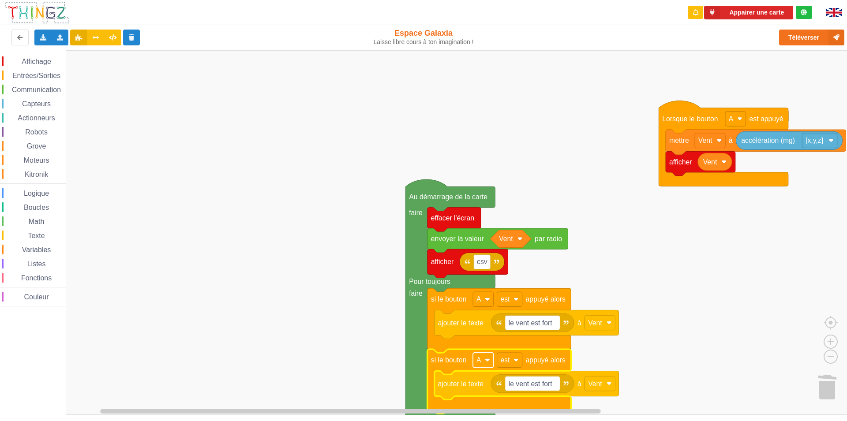
click at [485, 362] on image "Espace de travail de Blocky" at bounding box center [487, 360] width 5 height 5
click at [481, 397] on div "B" at bounding box center [485, 395] width 21 height 7
click at [558, 389] on g "le vent est fort ajouter le texte à Vent si le bouton B est appuyé alors" at bounding box center [522, 381] width 191 height 64
click at [559, 389] on input "le vent est fort" at bounding box center [533, 383] width 56 height 15
type input "le vent est faible"
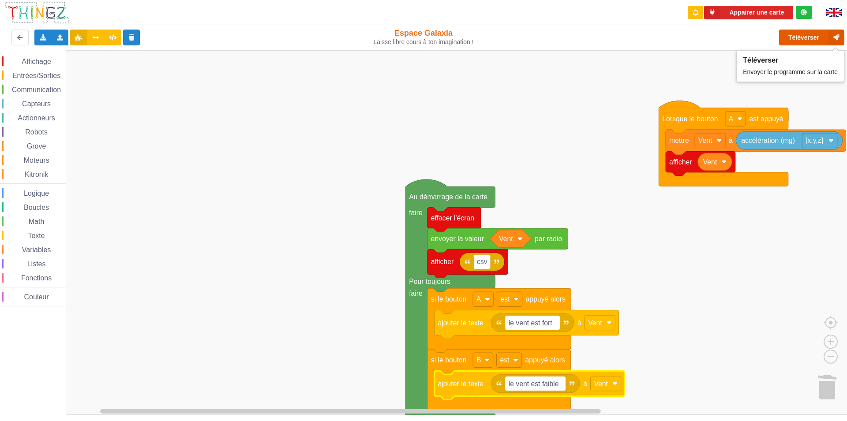
click at [796, 33] on button "Téléverser" at bounding box center [811, 38] width 65 height 16
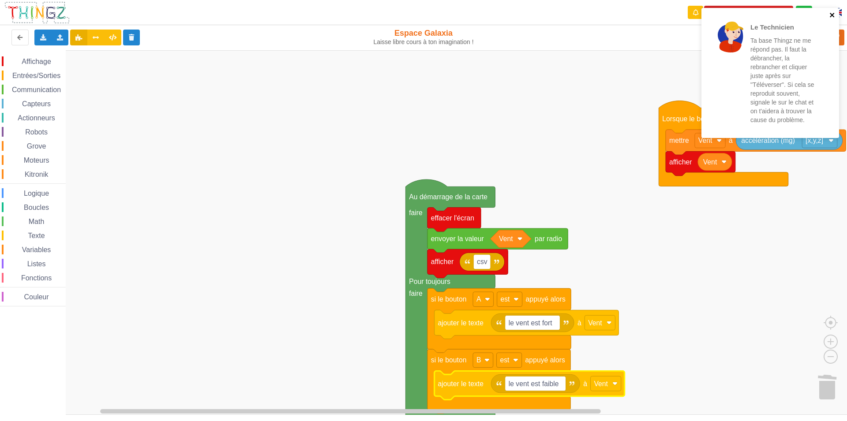
click at [831, 16] on icon "close" at bounding box center [832, 15] width 4 height 4
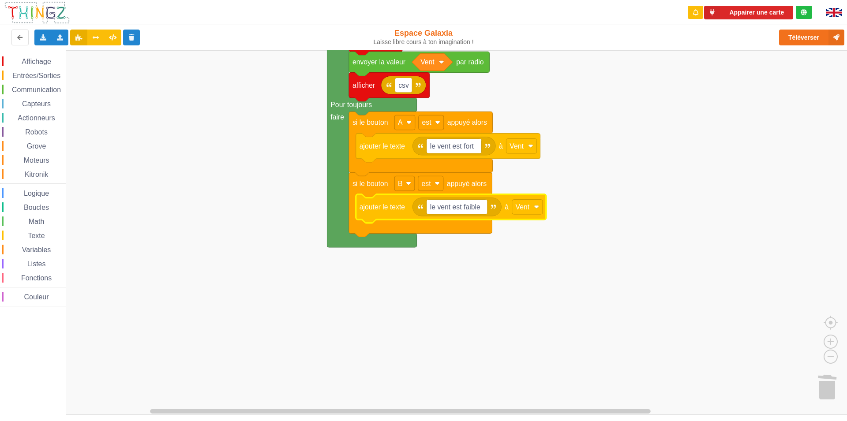
click at [846, 146] on rect "Espace de travail de Blocky" at bounding box center [849, 229] width 7 height 358
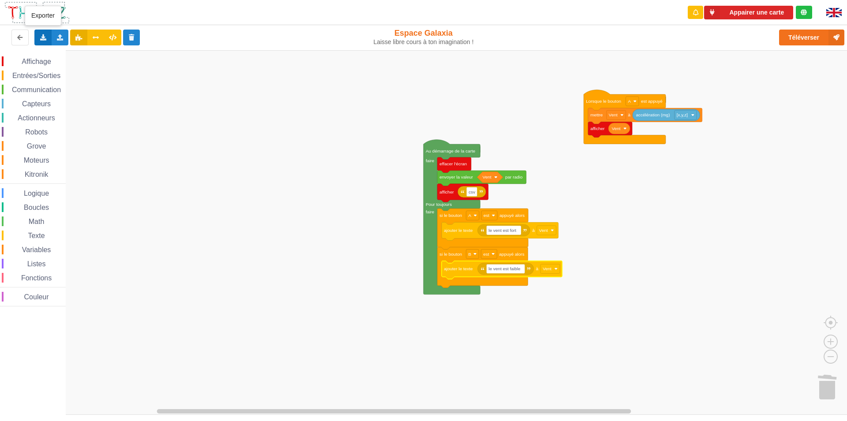
click at [46, 42] on div "Exporter l'assemblage de blocs Exporter l'assemblage de blocs au format Python" at bounding box center [42, 38] width 17 height 16
click at [59, 39] on icon at bounding box center [59, 36] width 7 height 5
click at [39, 39] on div "Exporter l'assemblage de blocs Exporter l'assemblage de blocs au format Python" at bounding box center [42, 38] width 17 height 16
click at [85, 77] on div "Exporter l'assemblage de blocs au format Python" at bounding box center [115, 70] width 161 height 16
click at [574, 17] on div "Appairer une carte" at bounding box center [423, 12] width 859 height 25
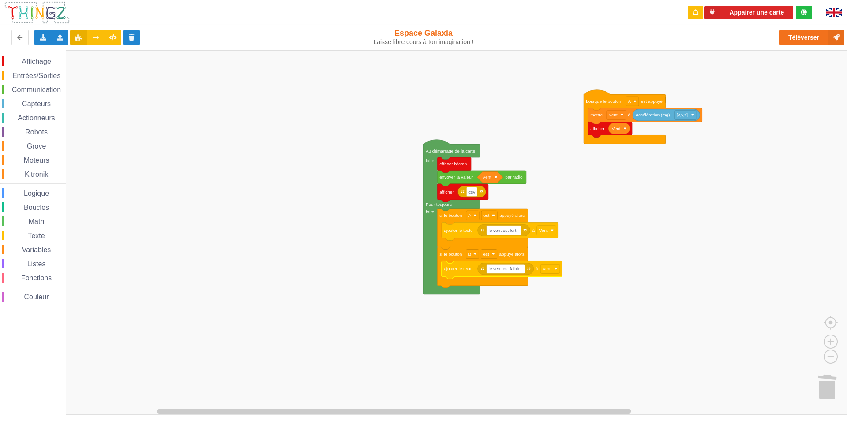
click at [436, 95] on rect "Espace de travail de Blocky" at bounding box center [426, 232] width 853 height 365
